Goal: Find specific page/section: Find specific page/section

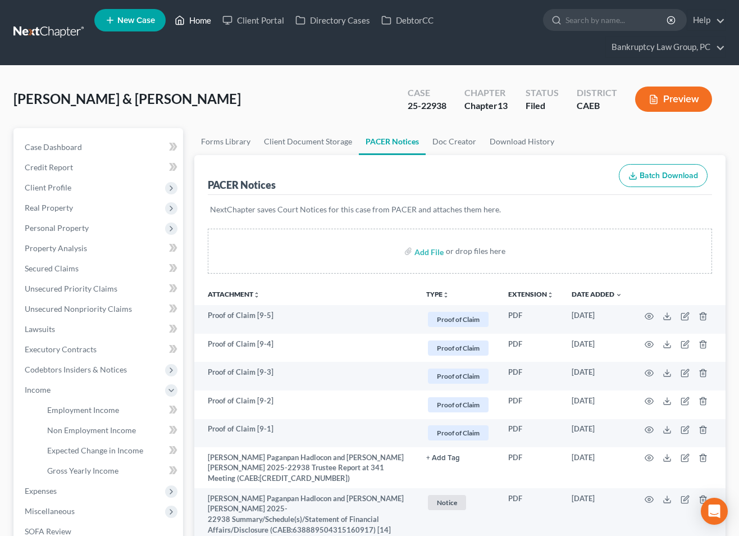
drag, startPoint x: 205, startPoint y: 20, endPoint x: 213, endPoint y: 30, distance: 13.2
click at [205, 20] on link "Home" at bounding box center [193, 20] width 48 height 20
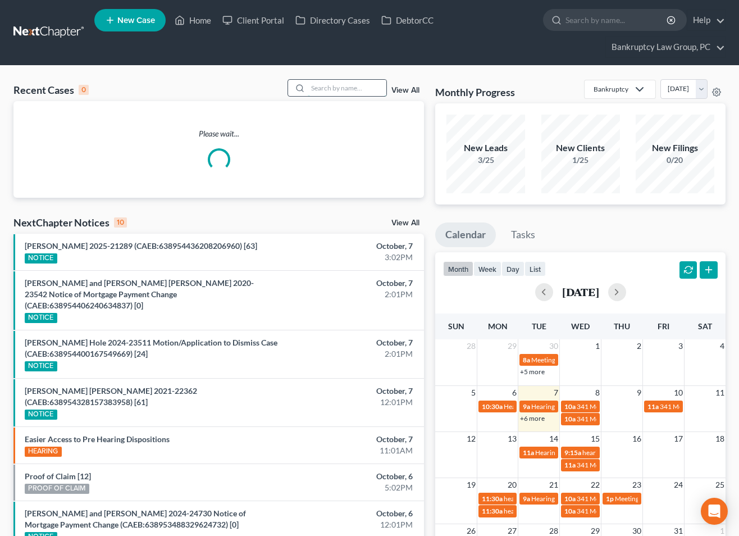
click at [339, 88] on input "search" at bounding box center [347, 88] width 79 height 16
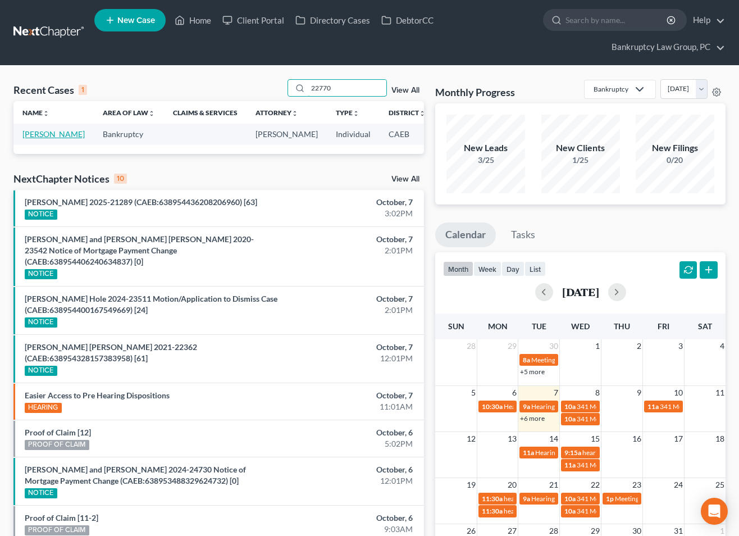
type input "22770"
click at [30, 139] on link "[PERSON_NAME]" at bounding box center [53, 134] width 62 height 10
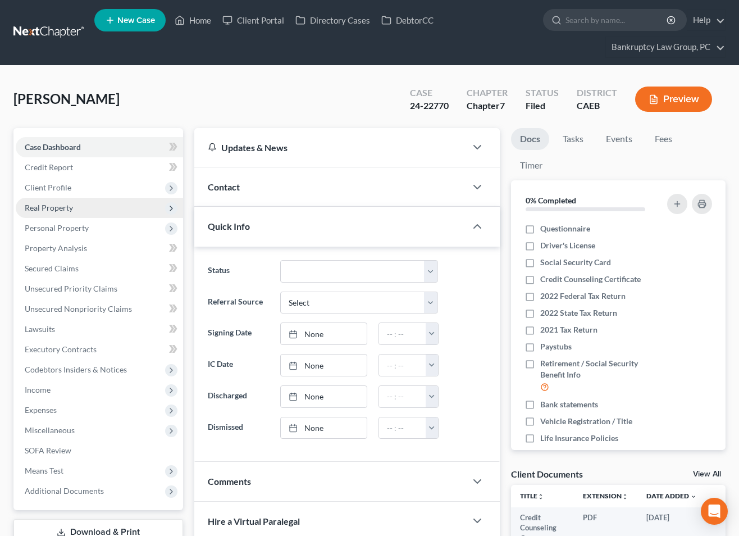
click at [51, 212] on span "Real Property" at bounding box center [49, 208] width 48 height 10
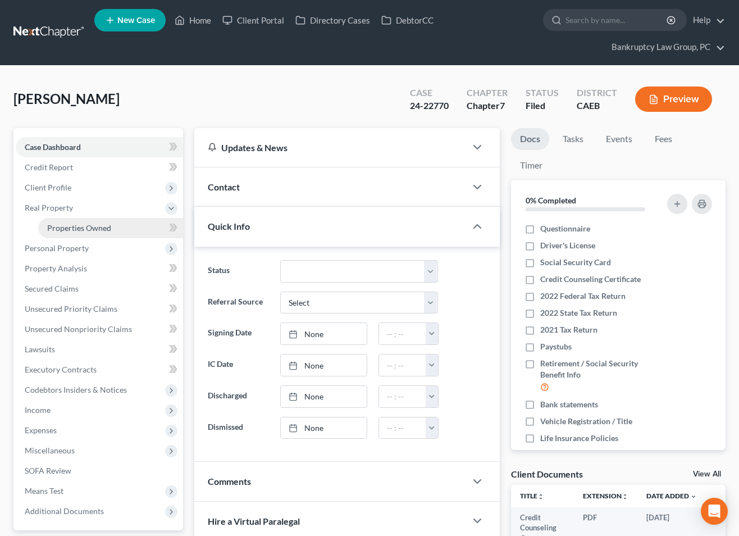
click at [53, 227] on span "Properties Owned" at bounding box center [79, 228] width 64 height 10
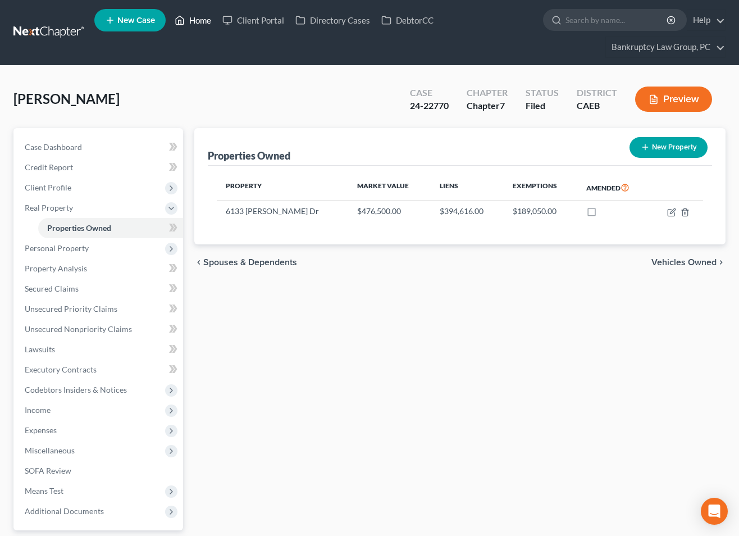
click at [207, 24] on link "Home" at bounding box center [193, 20] width 48 height 20
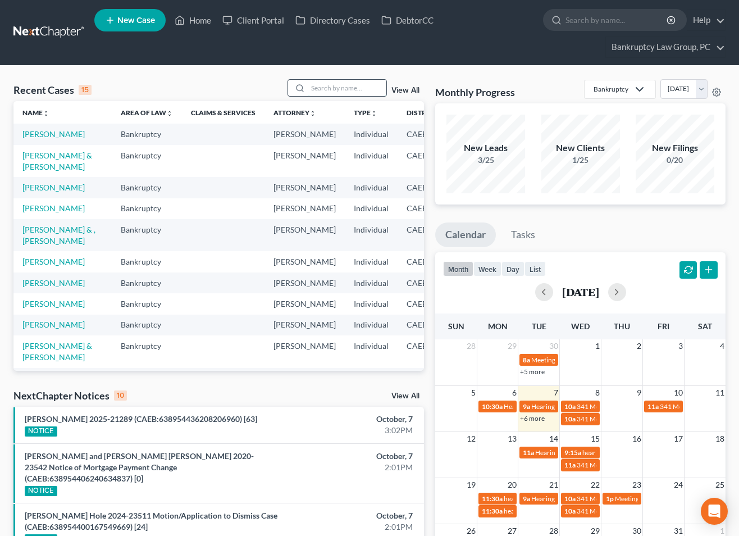
click at [334, 90] on input "search" at bounding box center [347, 88] width 79 height 16
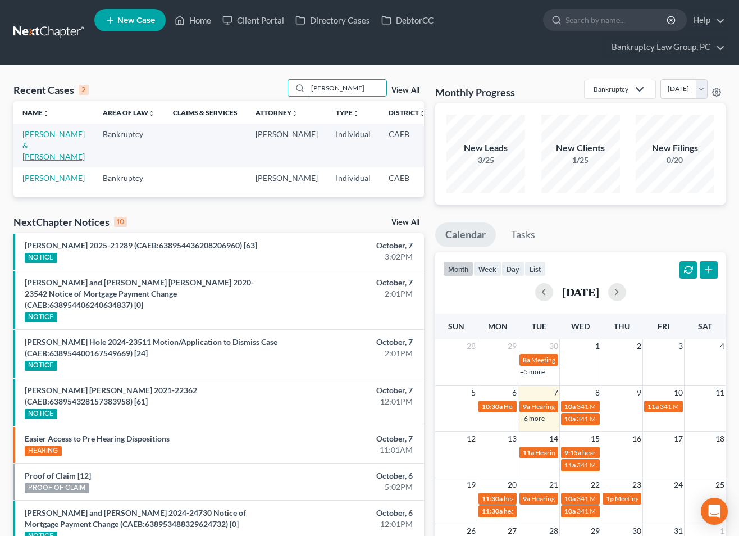
type input "[PERSON_NAME]"
click at [36, 146] on link "[PERSON_NAME] & [PERSON_NAME]" at bounding box center [53, 145] width 62 height 32
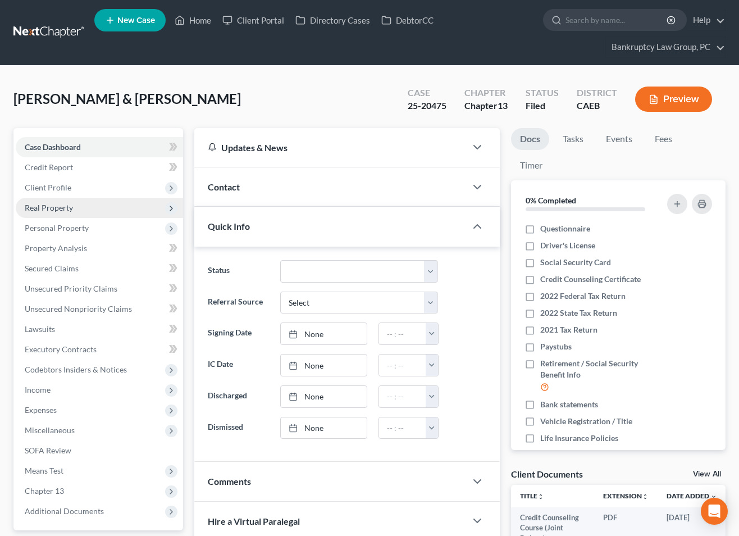
click at [53, 209] on span "Real Property" at bounding box center [49, 208] width 48 height 10
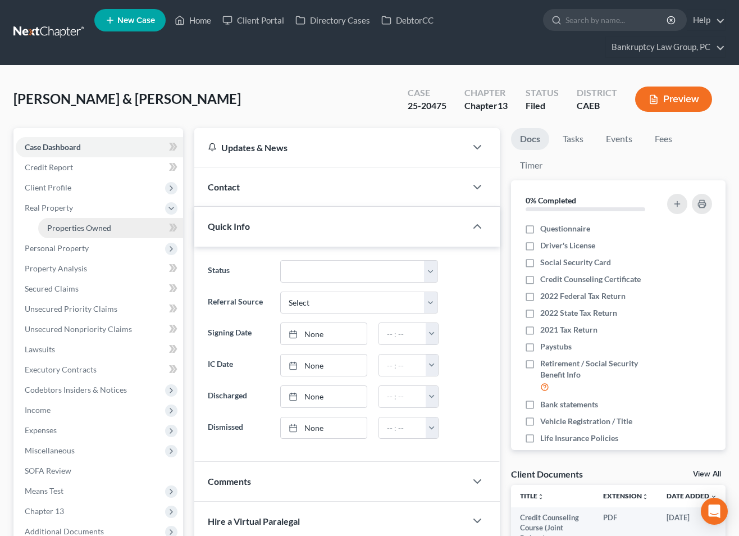
click at [71, 228] on span "Properties Owned" at bounding box center [79, 228] width 64 height 10
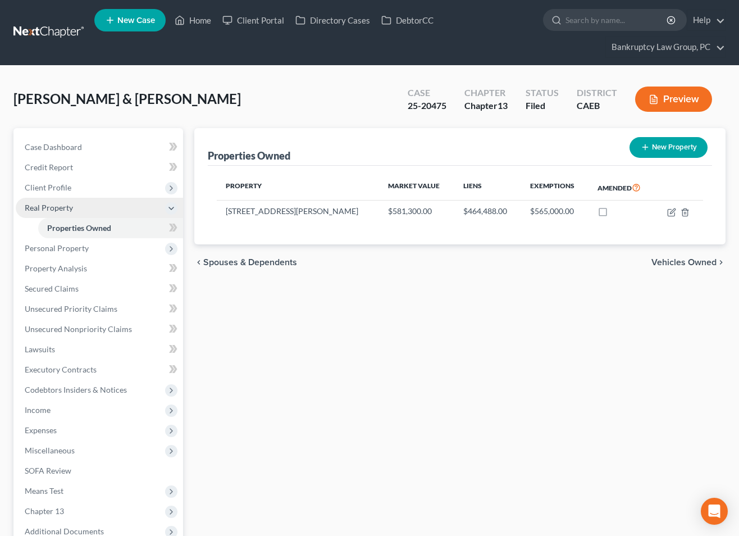
click at [47, 211] on span "Real Property" at bounding box center [49, 208] width 48 height 10
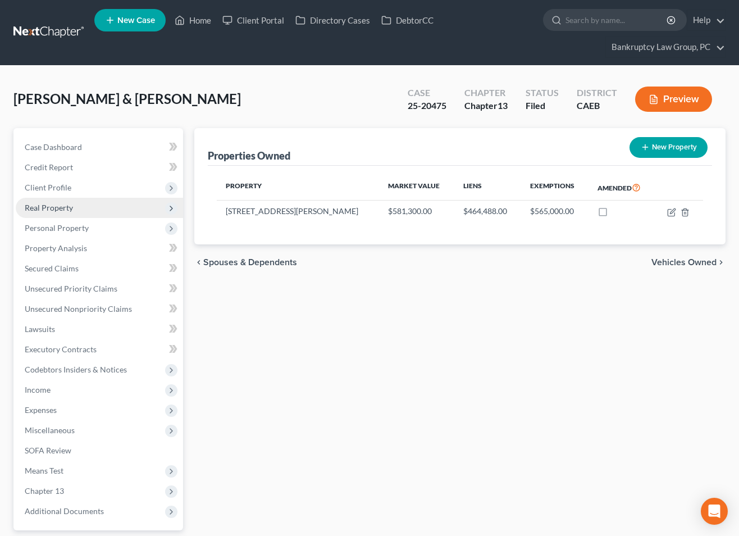
click at [49, 211] on span "Real Property" at bounding box center [49, 208] width 48 height 10
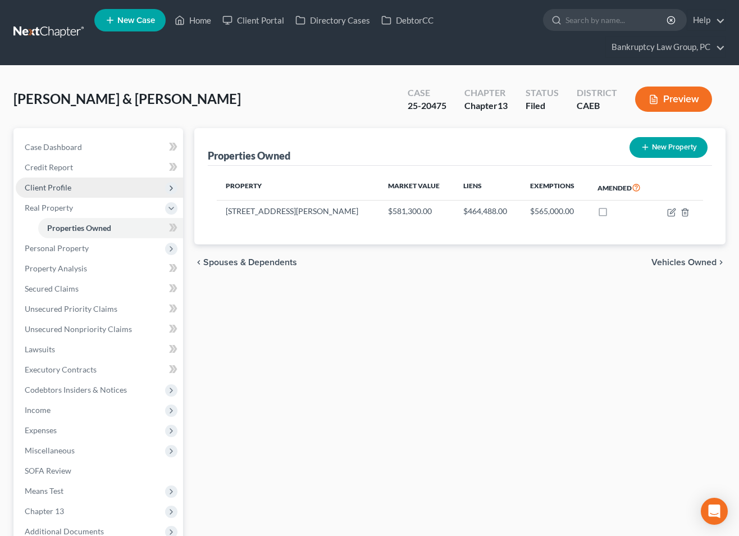
click at [45, 189] on span "Client Profile" at bounding box center [48, 187] width 47 height 10
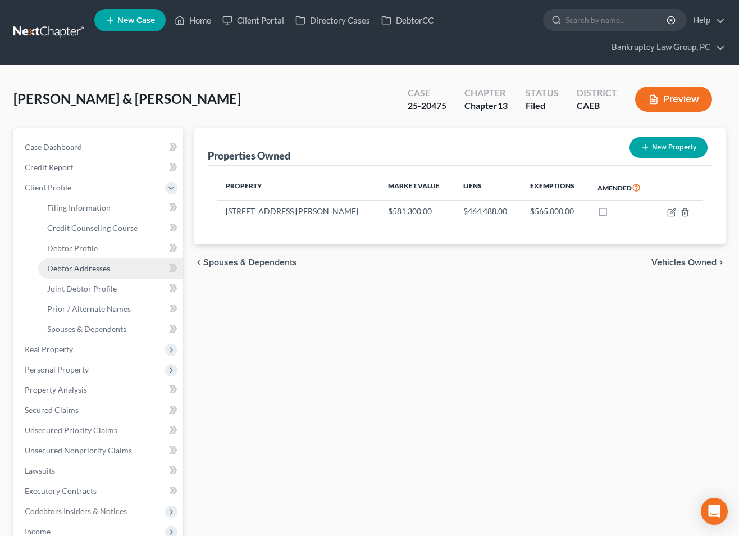
click at [68, 265] on span "Debtor Addresses" at bounding box center [78, 268] width 63 height 10
